Goal: Information Seeking & Learning: Find specific fact

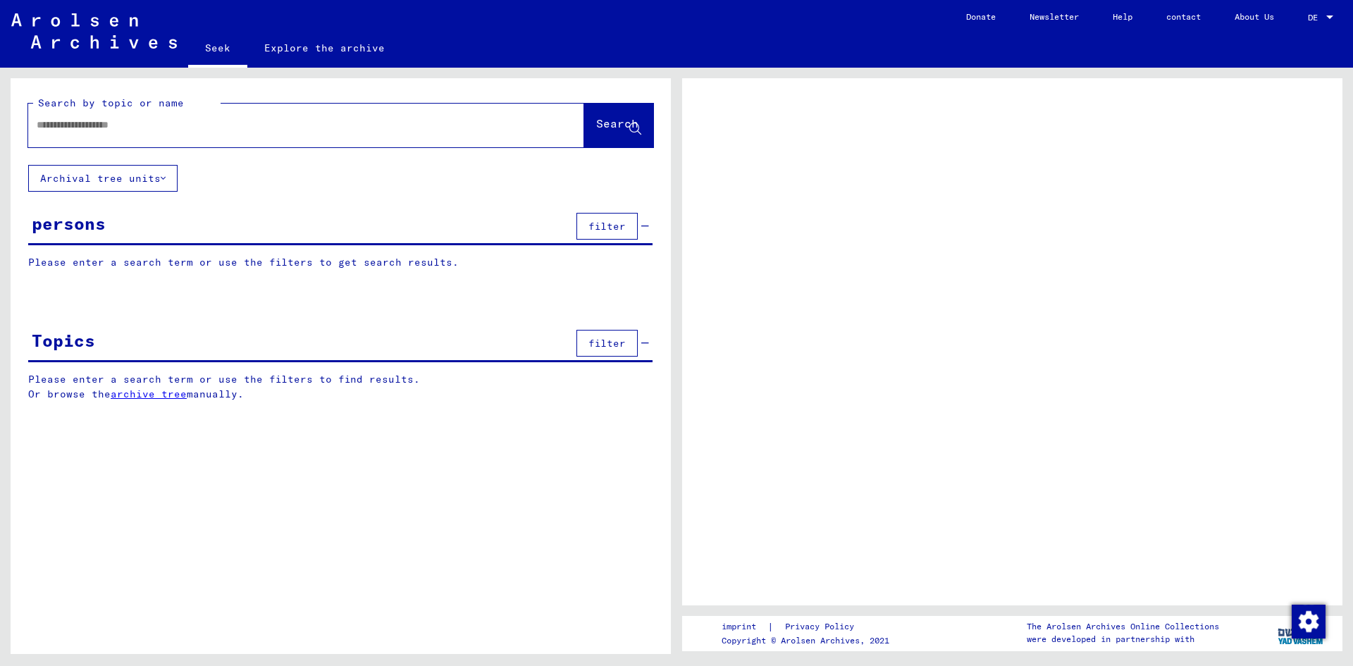
click at [1320, 18] on span "DE" at bounding box center [1316, 18] width 16 height 10
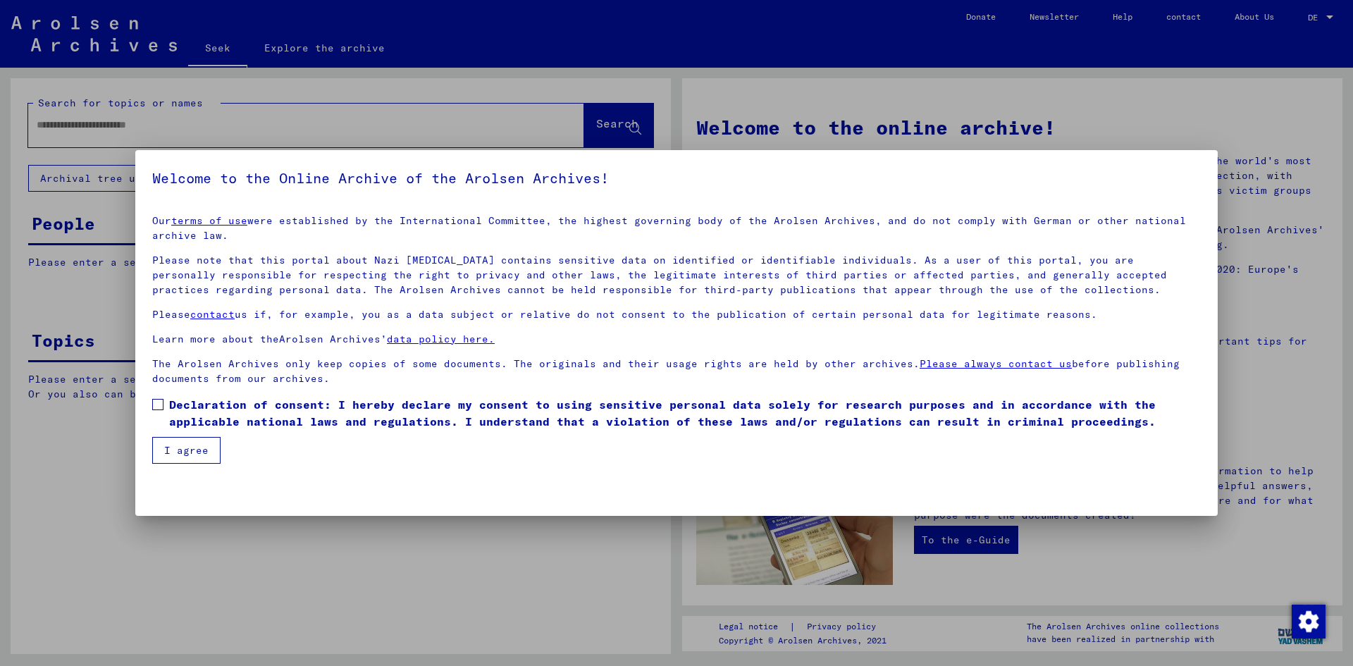
click at [457, 407] on font "Declaration of consent: I hereby declare my consent to using sensitive personal…" at bounding box center [662, 412] width 986 height 31
click at [208, 453] on button "I agree" at bounding box center [186, 450] width 68 height 27
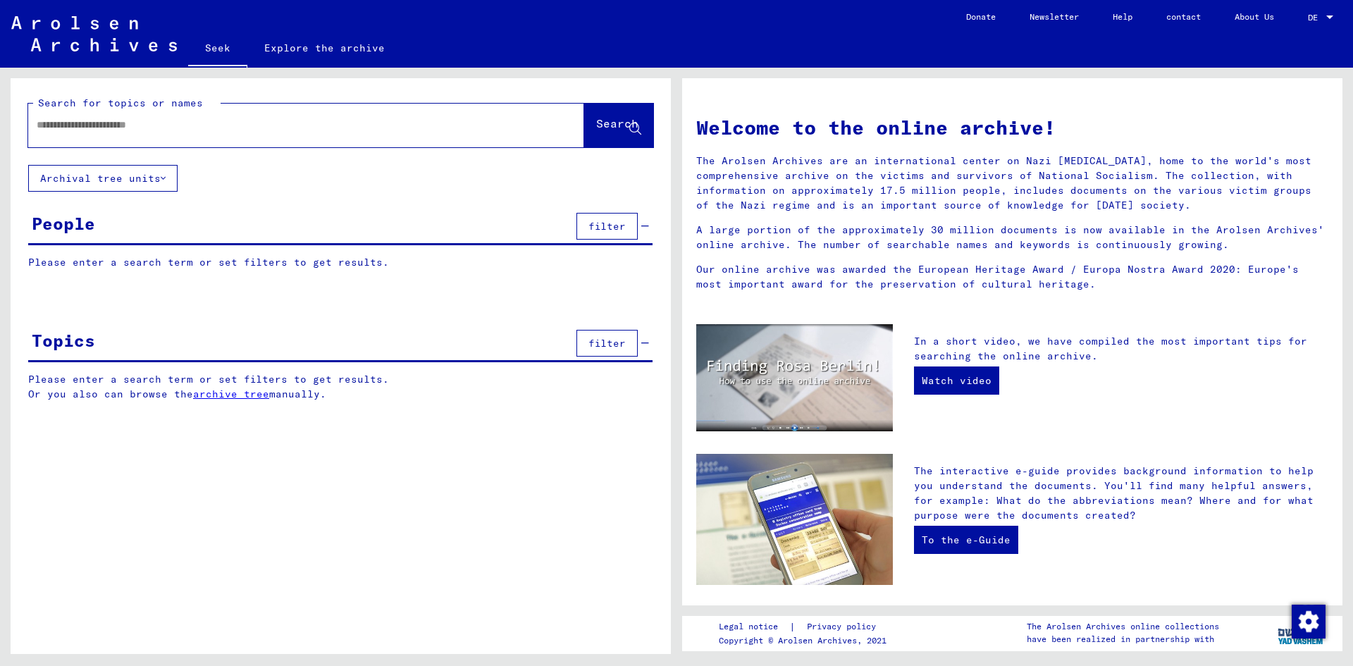
click at [243, 120] on input "text" at bounding box center [289, 125] width 505 height 15
click at [587, 114] on button "Search" at bounding box center [618, 126] width 69 height 44
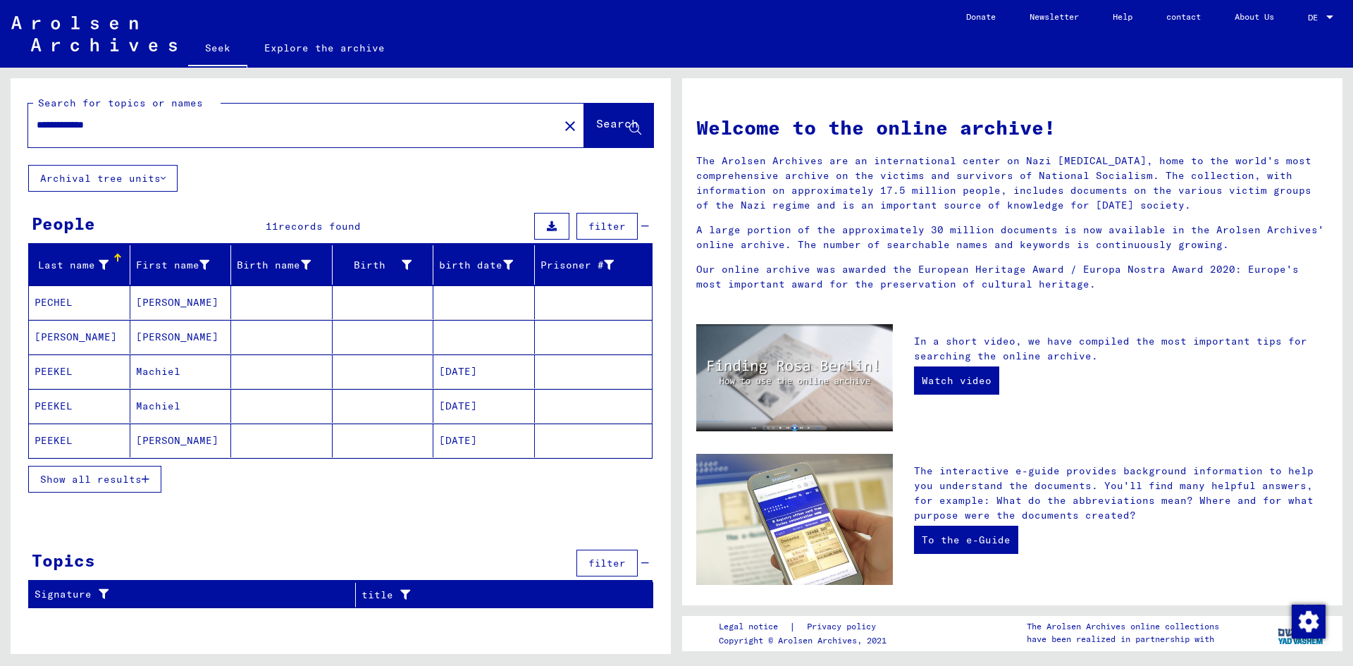
click at [80, 303] on mat-cell "PECHEL" at bounding box center [79, 302] width 101 height 34
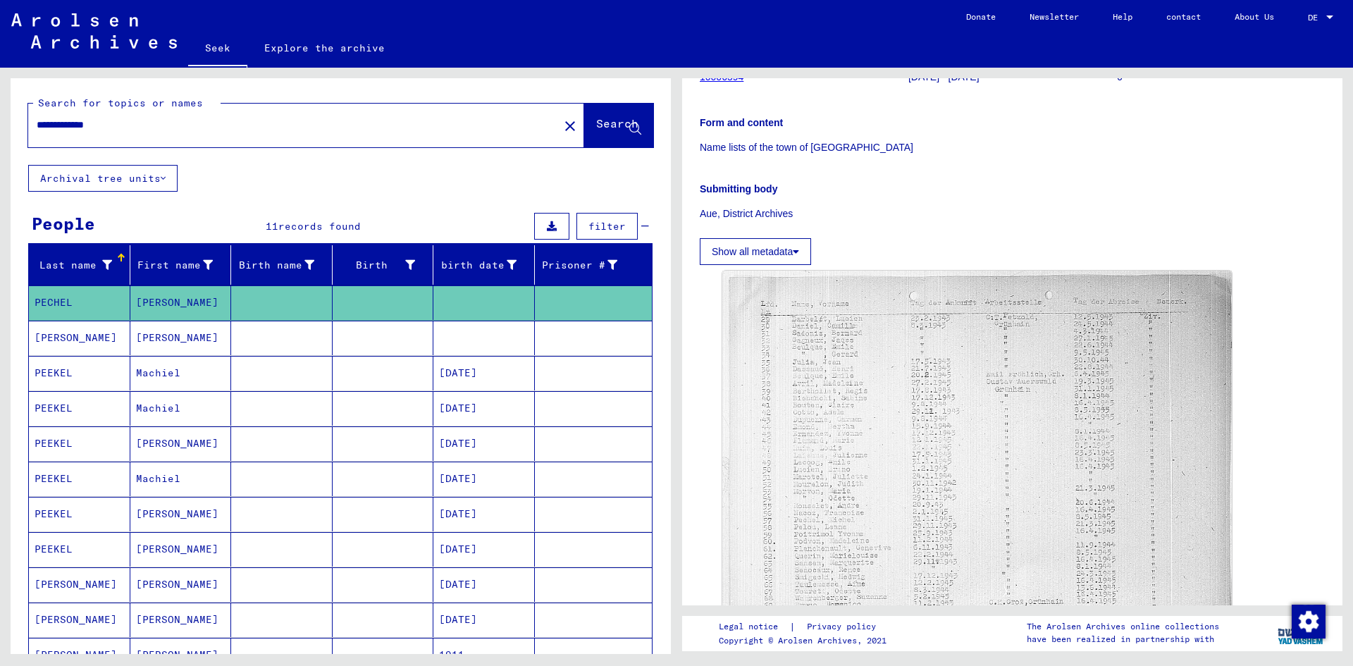
click at [184, 335] on mat-cell "[PERSON_NAME]" at bounding box center [180, 338] width 101 height 35
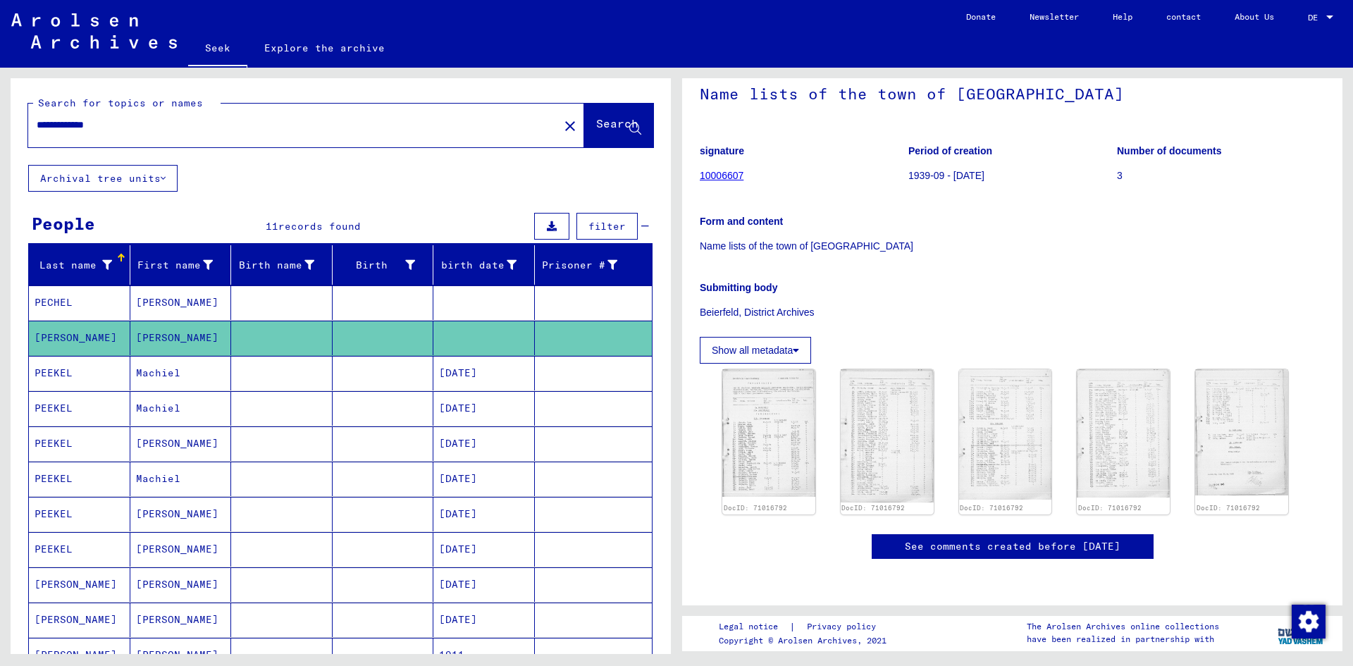
scroll to position [282, 0]
click at [137, 380] on font "Machiel" at bounding box center [158, 373] width 44 height 15
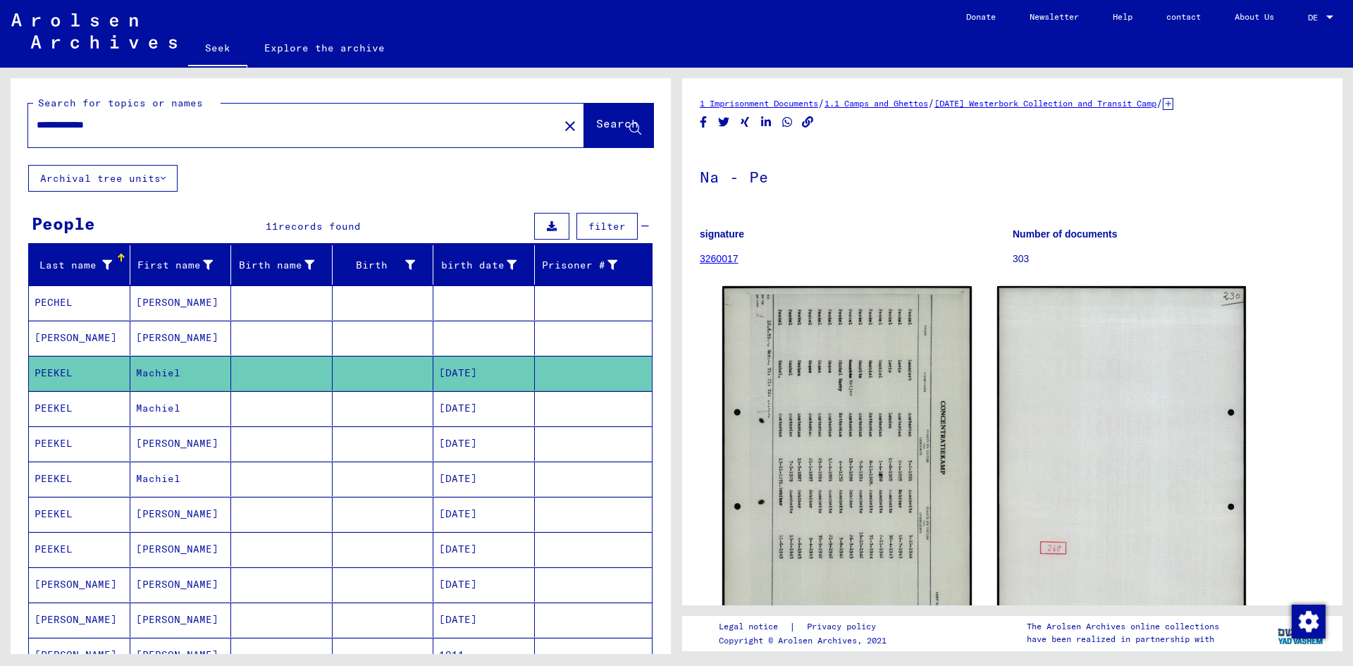
click at [364, 410] on mat-cell at bounding box center [383, 408] width 101 height 35
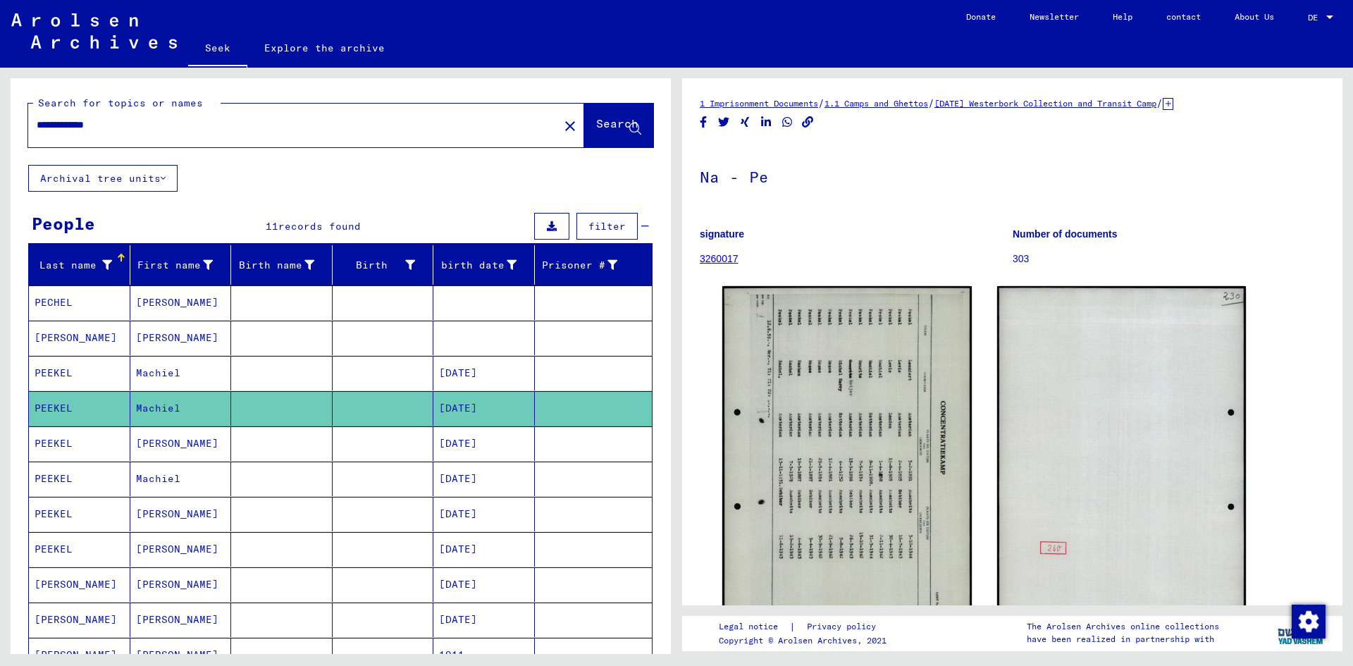
click at [195, 412] on mat-cell "Machiel" at bounding box center [180, 408] width 101 height 35
click at [201, 437] on font "[PERSON_NAME]" at bounding box center [177, 443] width 82 height 13
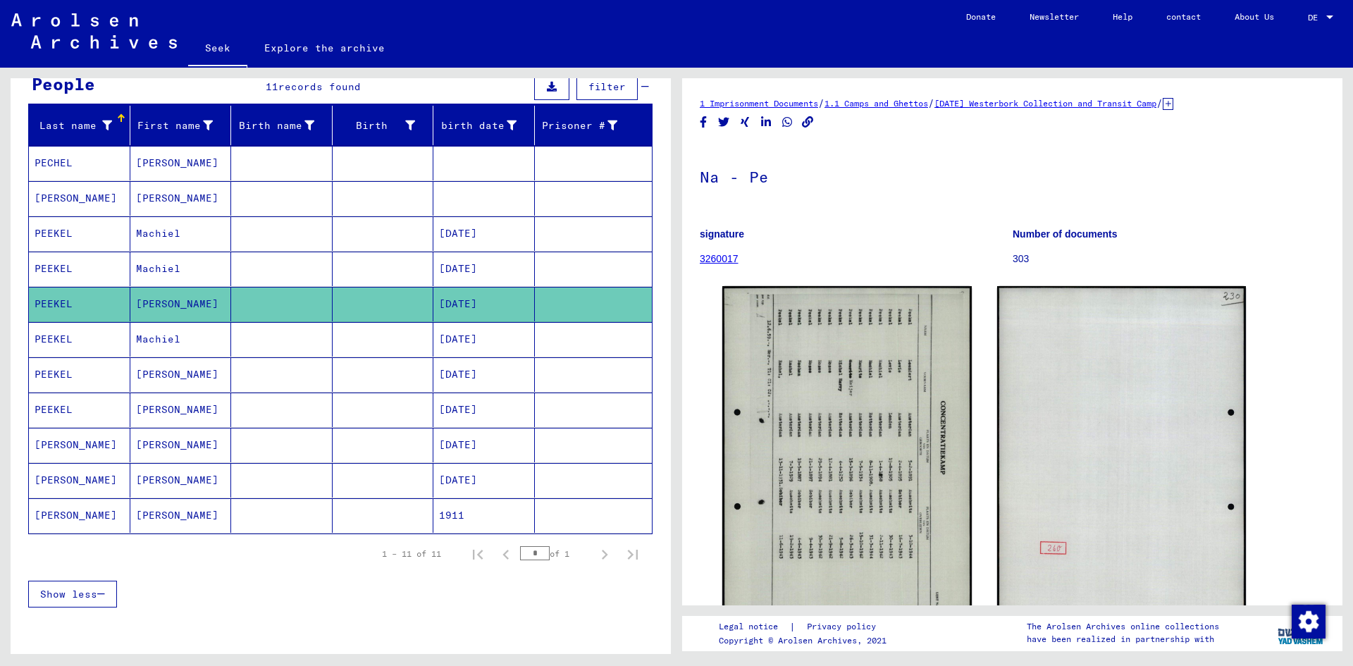
scroll to position [141, 0]
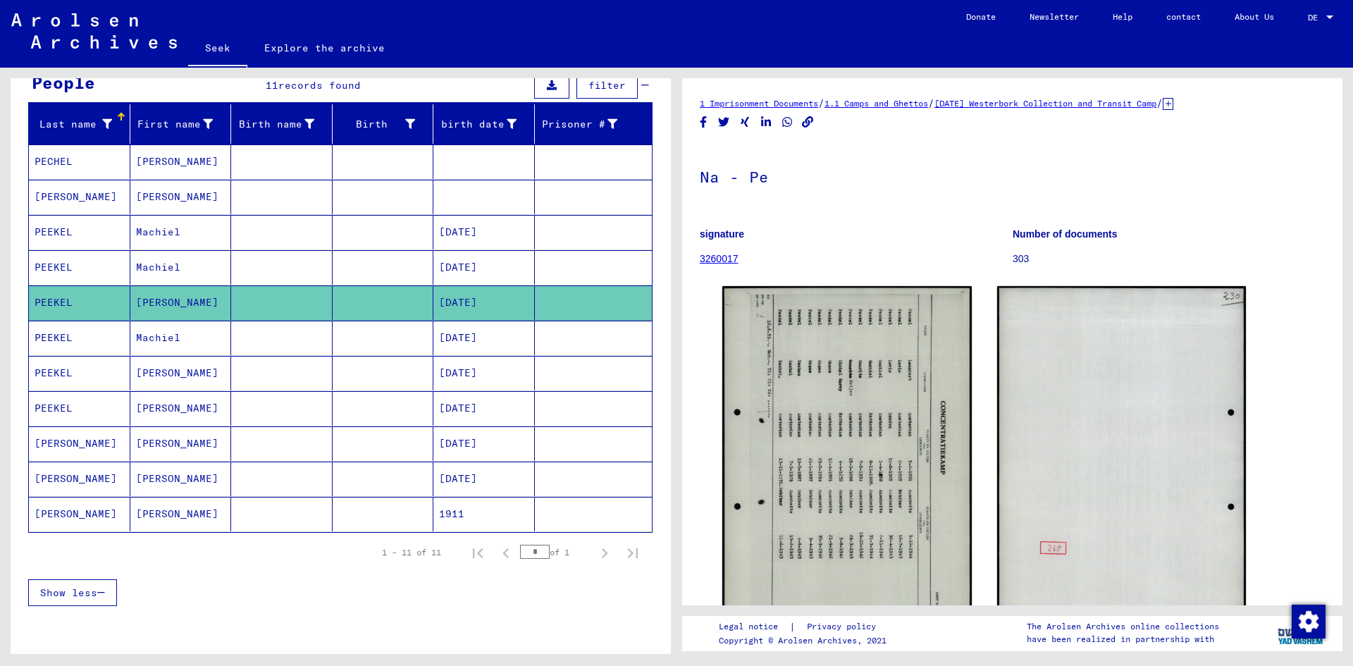
click at [169, 453] on mat-cell "[PERSON_NAME]" at bounding box center [180, 443] width 101 height 35
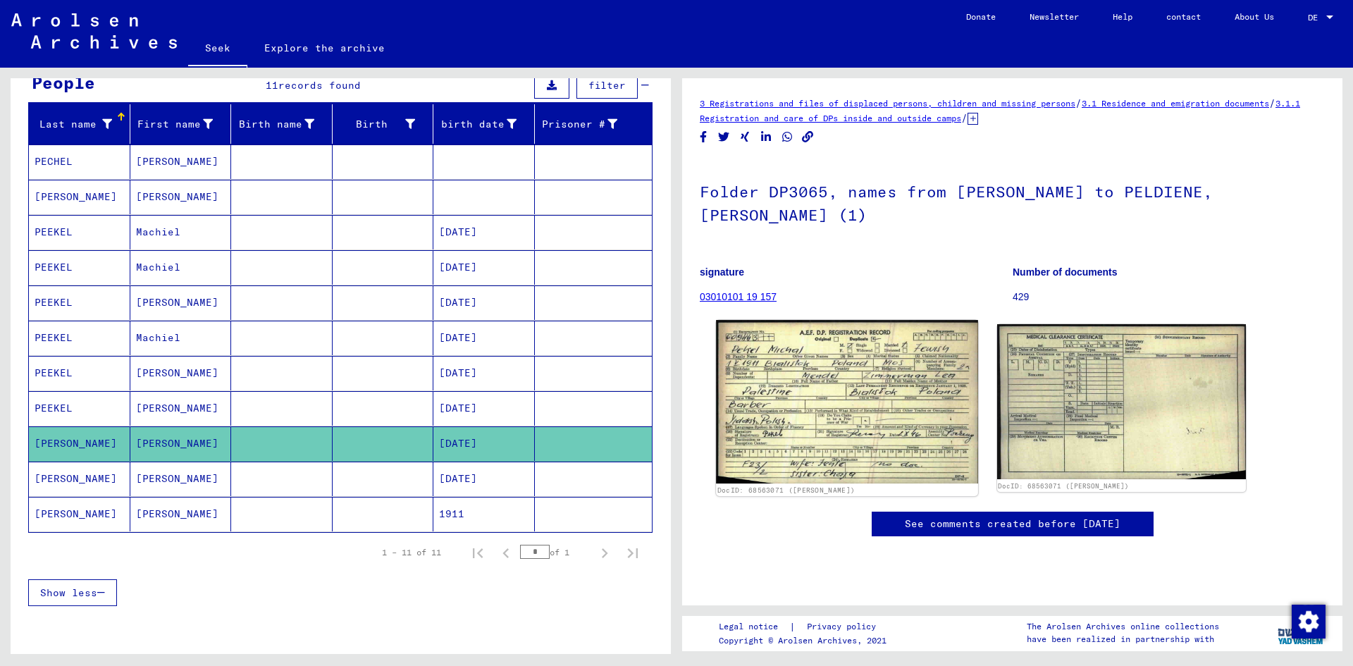
click at [848, 421] on img at bounding box center [846, 401] width 261 height 163
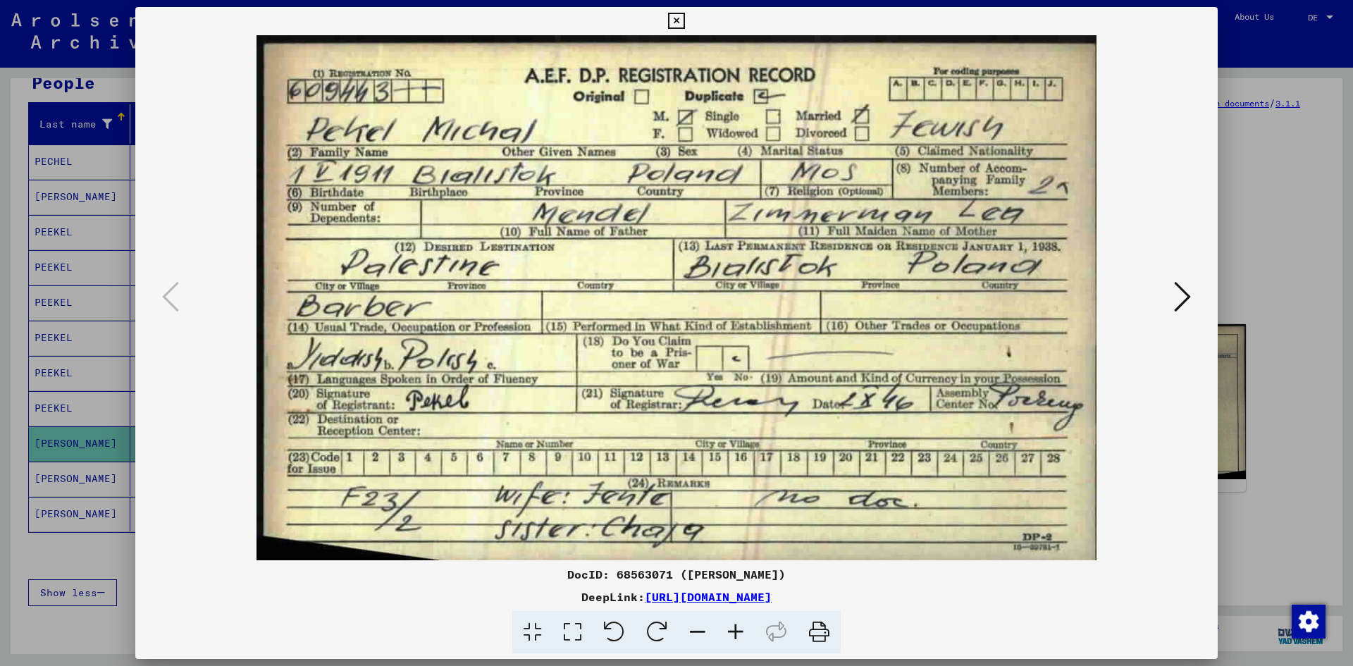
click at [1191, 302] on button at bounding box center [1182, 298] width 25 height 40
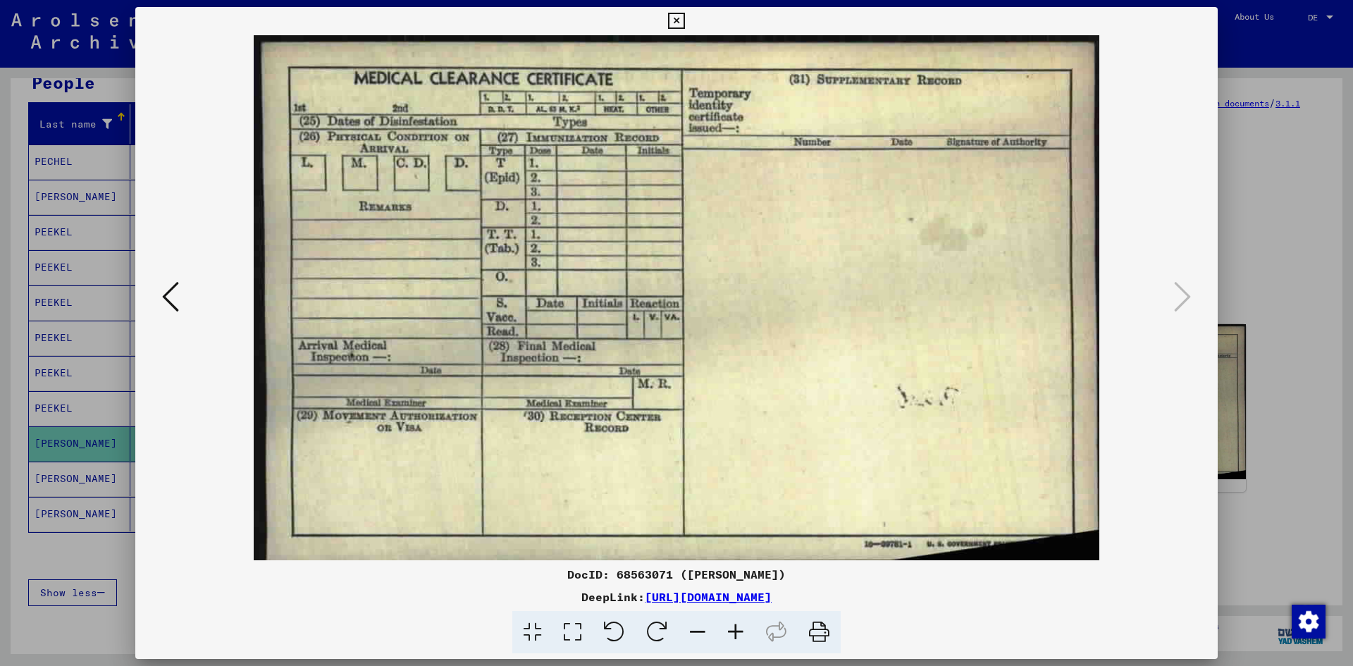
click at [166, 291] on icon at bounding box center [170, 297] width 17 height 34
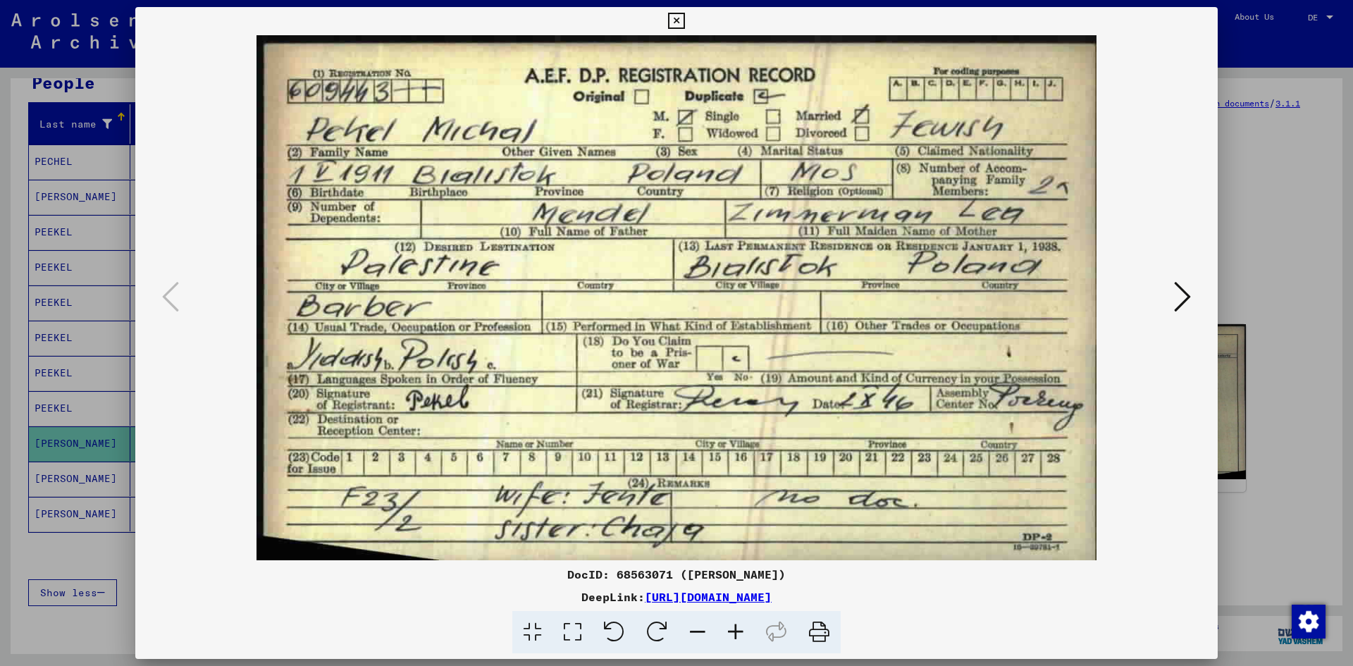
click at [667, 18] on button at bounding box center [676, 21] width 25 height 28
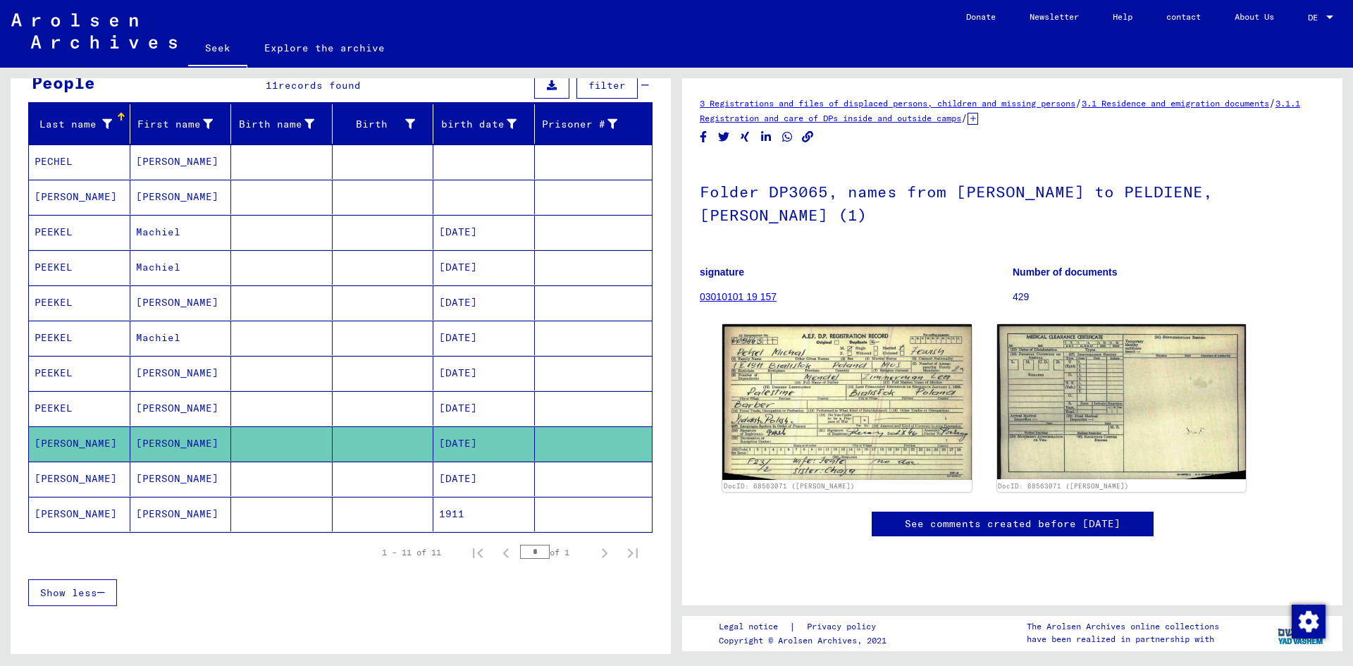
click at [273, 475] on mat-cell at bounding box center [281, 479] width 101 height 35
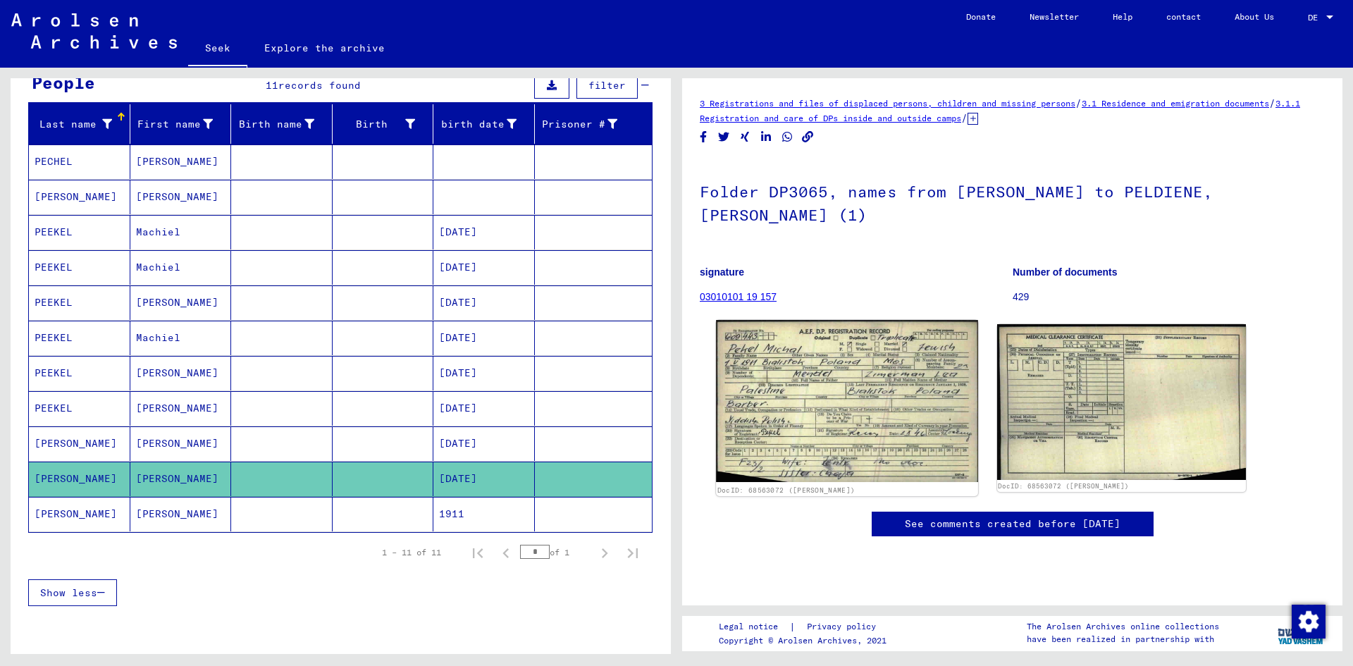
click at [761, 400] on img at bounding box center [846, 401] width 261 height 162
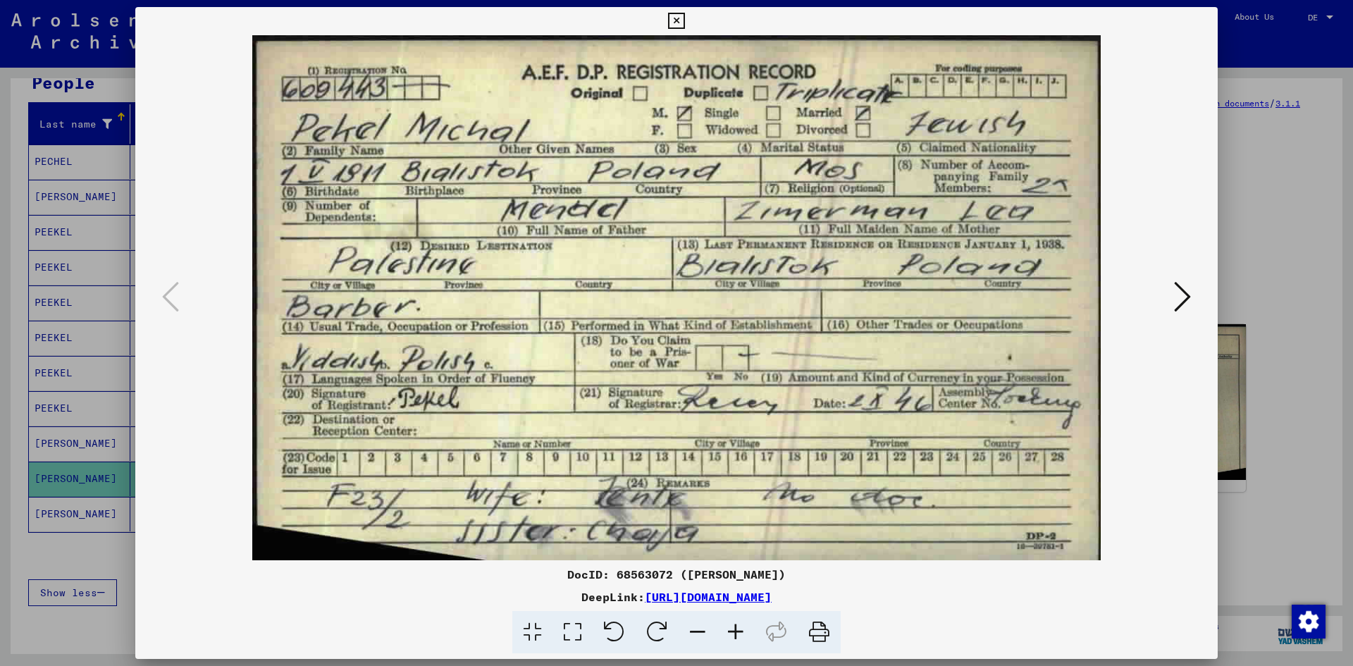
click at [674, 19] on icon at bounding box center [676, 21] width 16 height 17
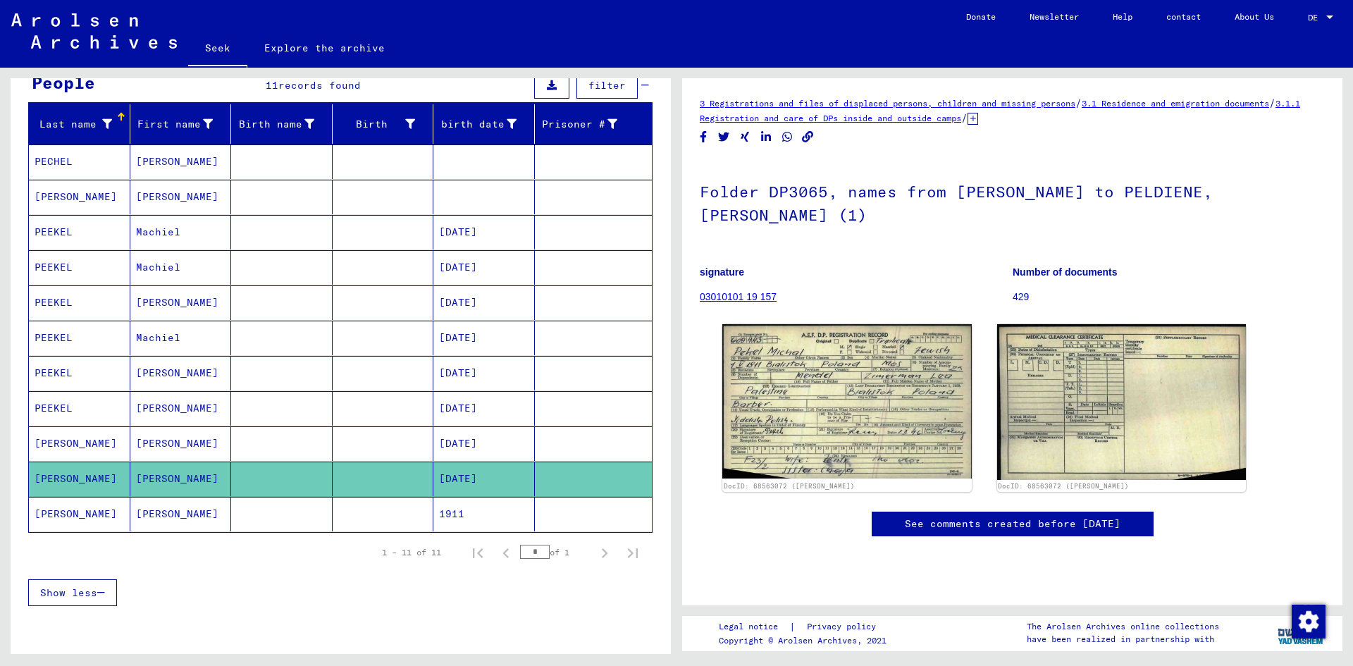
scroll to position [35, 0]
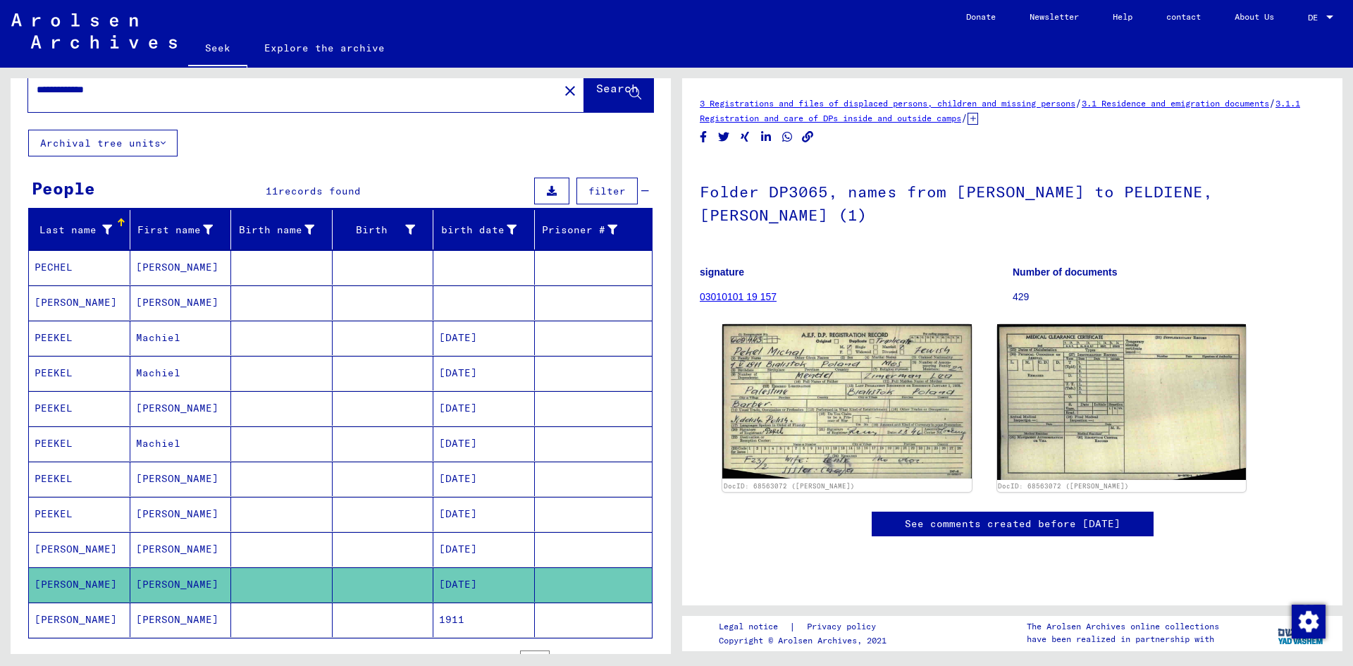
click at [233, 624] on mat-cell at bounding box center [281, 619] width 101 height 35
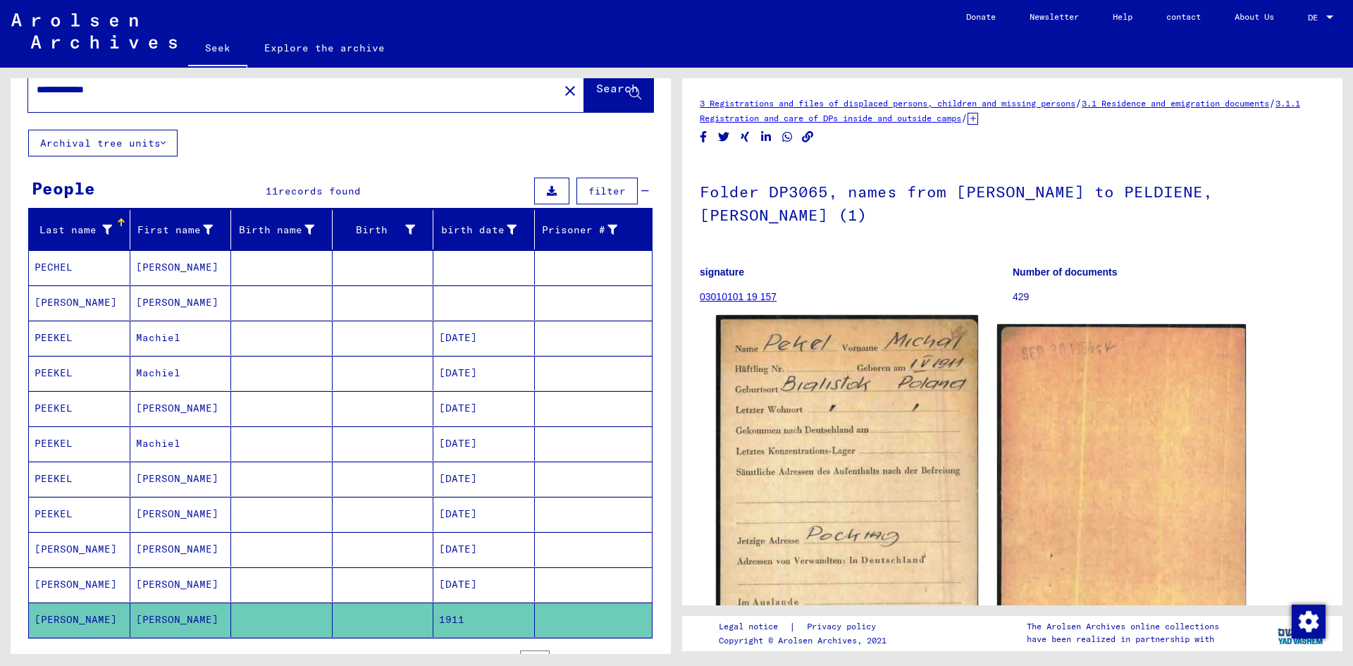
click at [785, 457] on img at bounding box center [846, 498] width 261 height 366
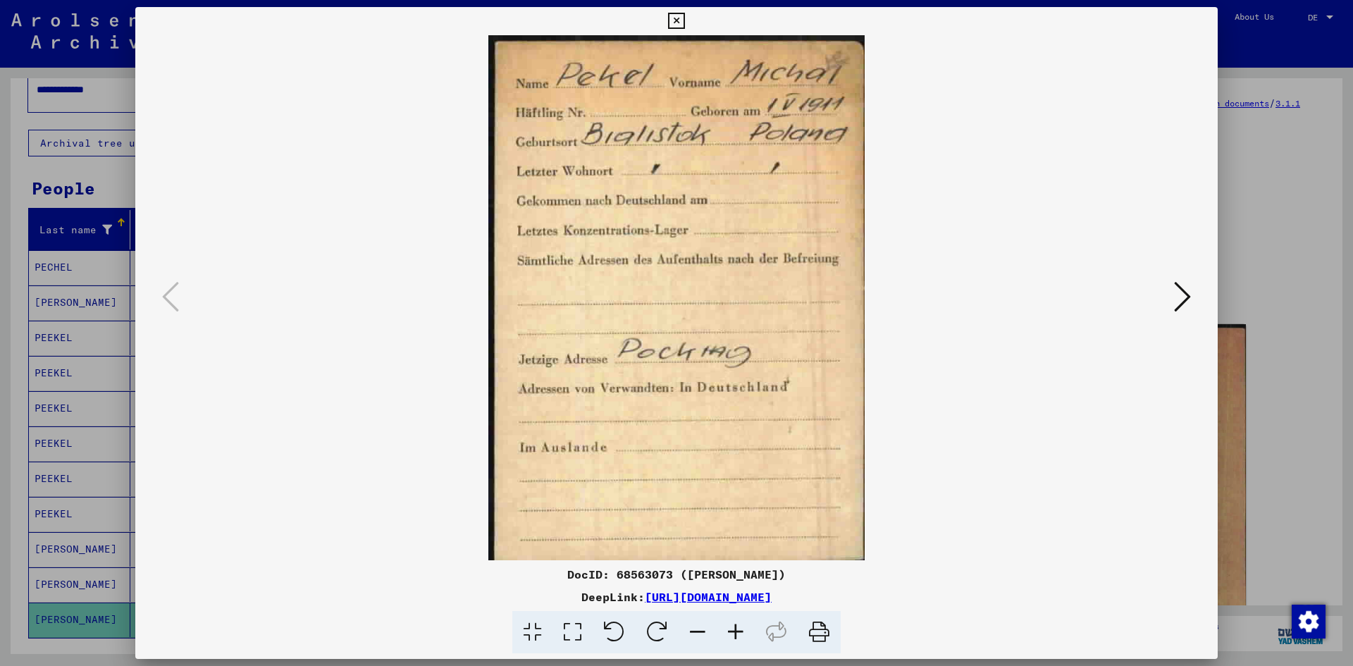
click at [674, 16] on icon at bounding box center [676, 21] width 16 height 17
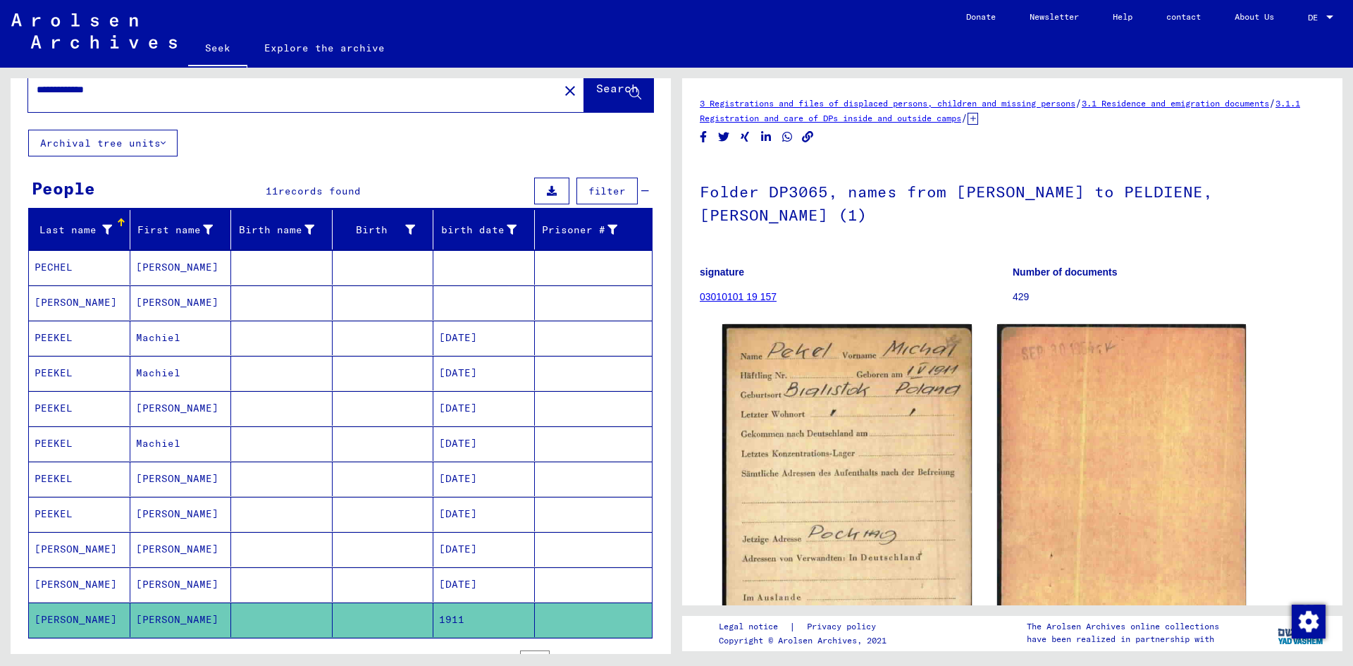
scroll to position [34, 0]
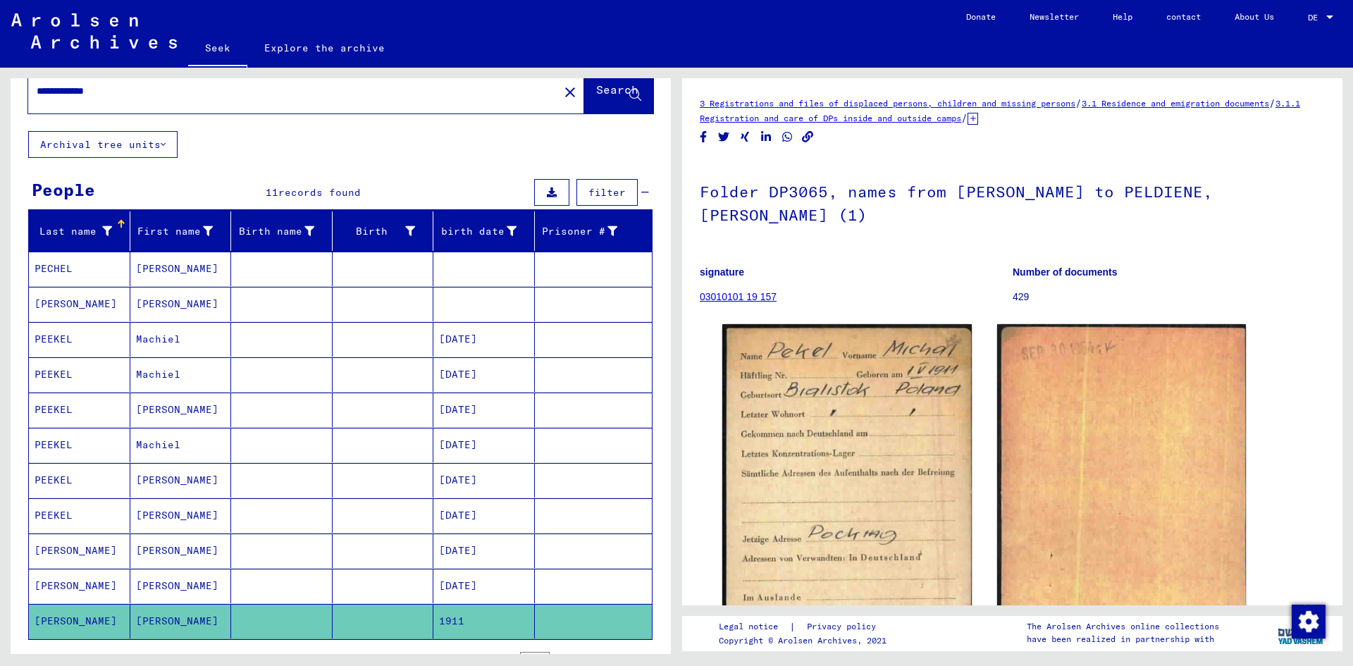
drag, startPoint x: 80, startPoint y: 92, endPoint x: 11, endPoint y: 96, distance: 69.8
click at [11, 96] on div "**********" at bounding box center [341, 87] width 660 height 87
type input "**********"
click at [621, 109] on button "Search" at bounding box center [618, 92] width 69 height 44
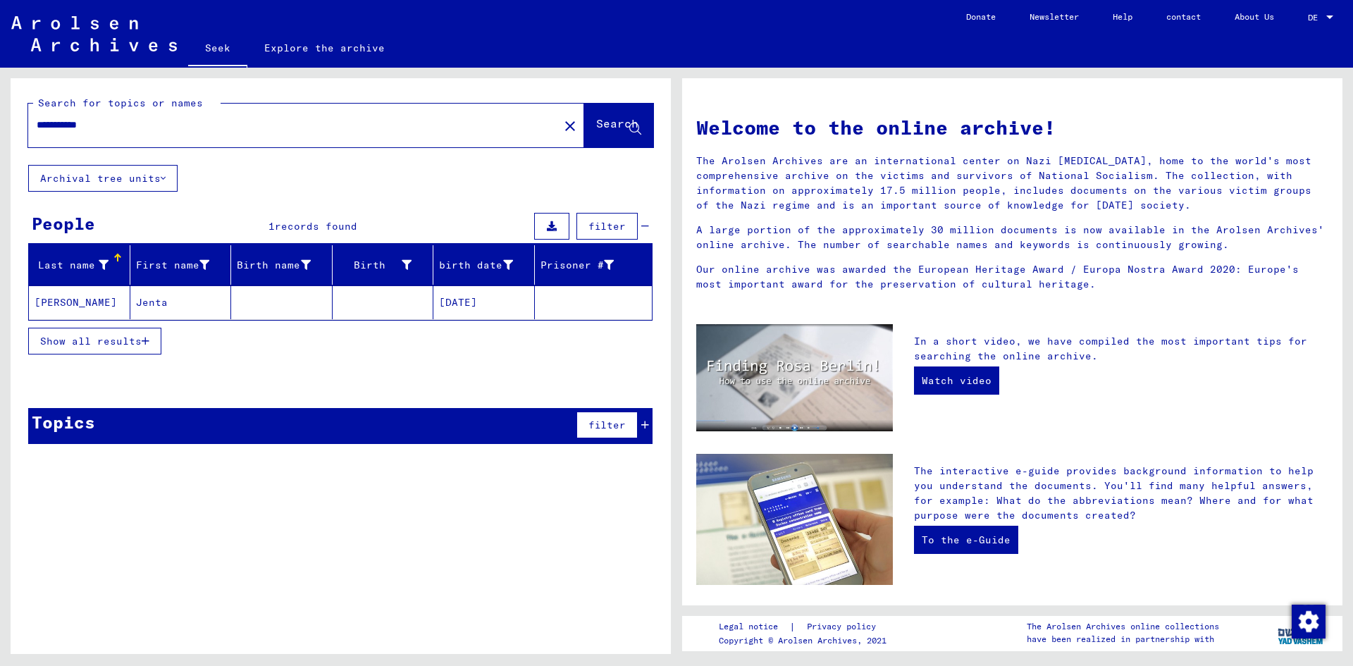
click at [156, 299] on font "Jenta" at bounding box center [152, 302] width 32 height 13
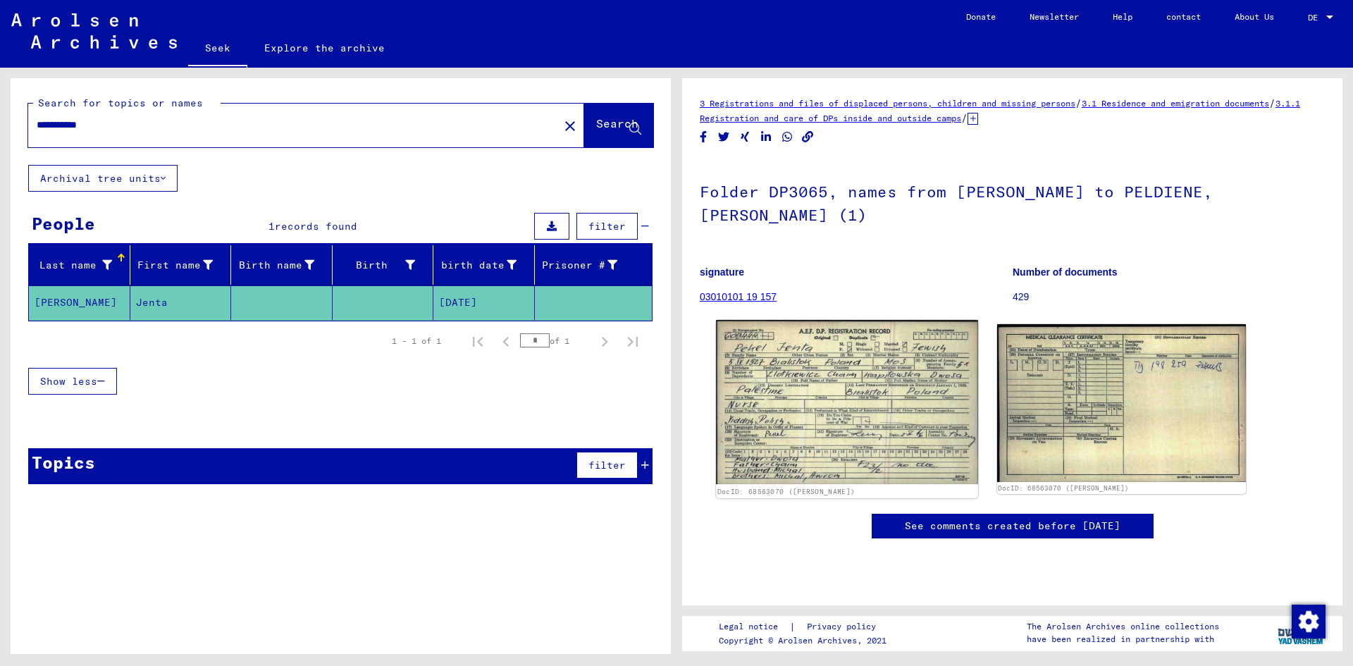
click at [767, 394] on img at bounding box center [846, 402] width 261 height 164
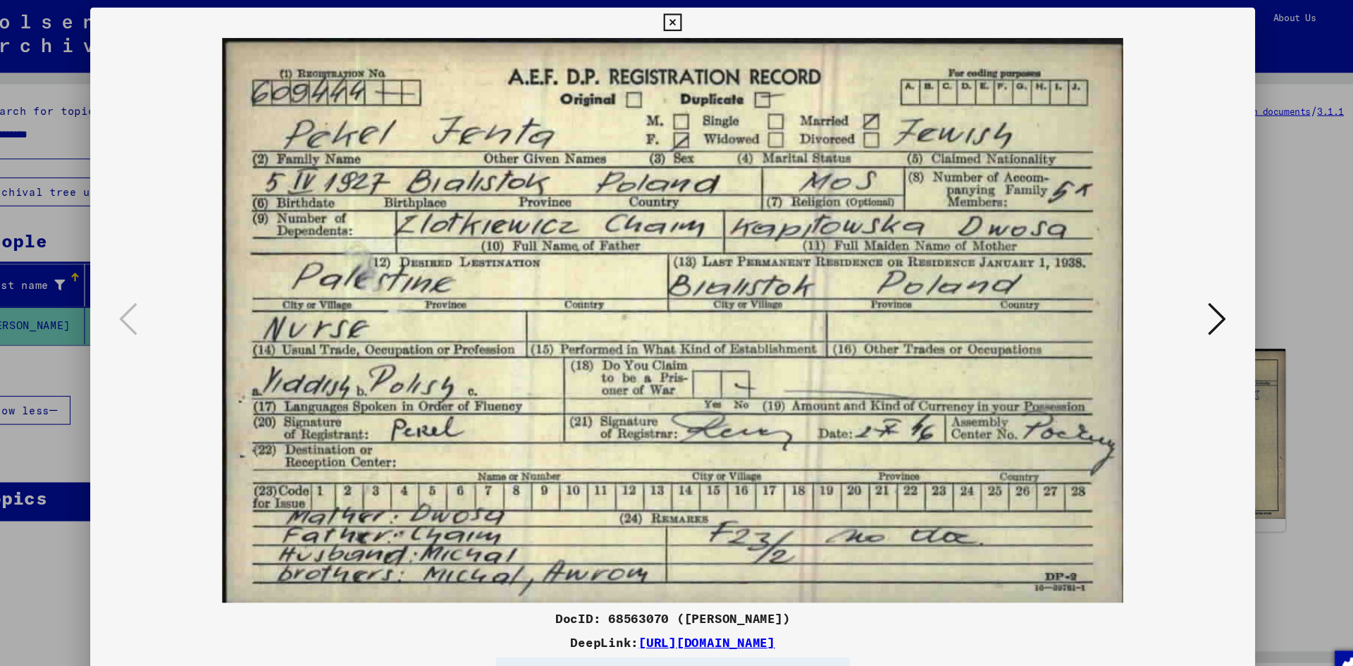
click at [667, 19] on button at bounding box center [676, 21] width 25 height 28
